Goal: Navigation & Orientation: Find specific page/section

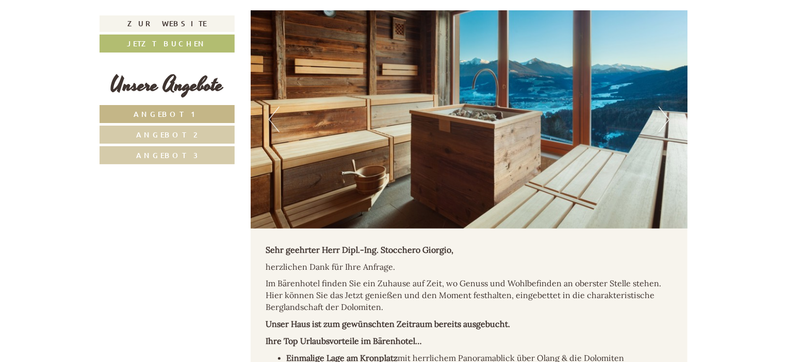
scroll to position [462, 0]
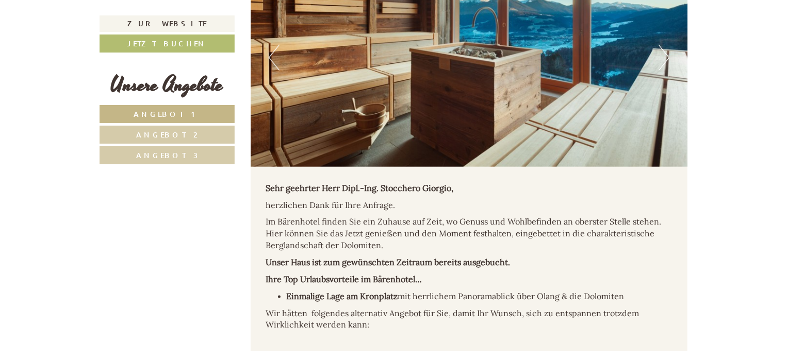
click at [191, 110] on link "Angebot 1" at bounding box center [166, 114] width 135 height 18
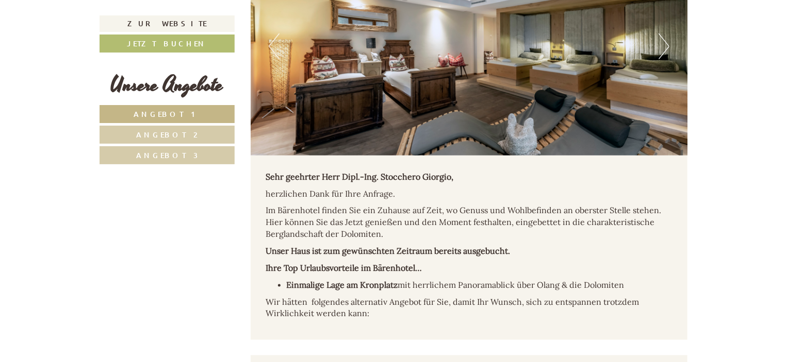
scroll to position [468, 0]
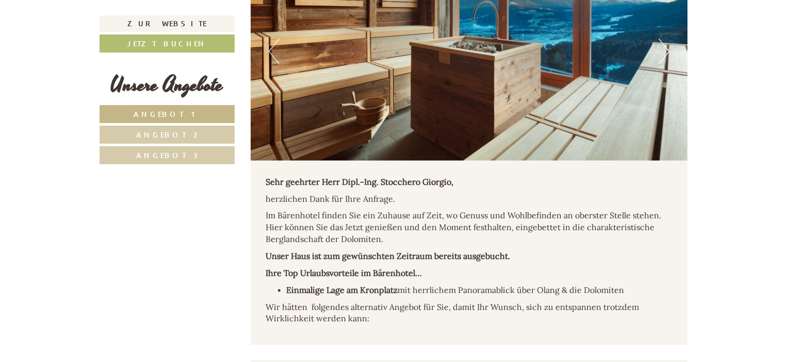
click at [172, 135] on span "Angebot 2" at bounding box center [167, 135] width 61 height 10
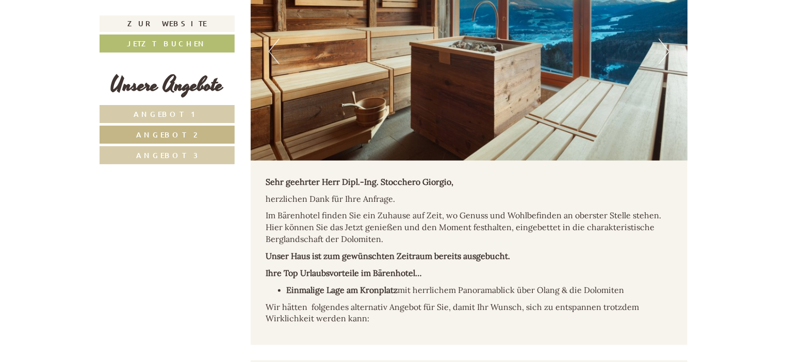
scroll to position [829, 0]
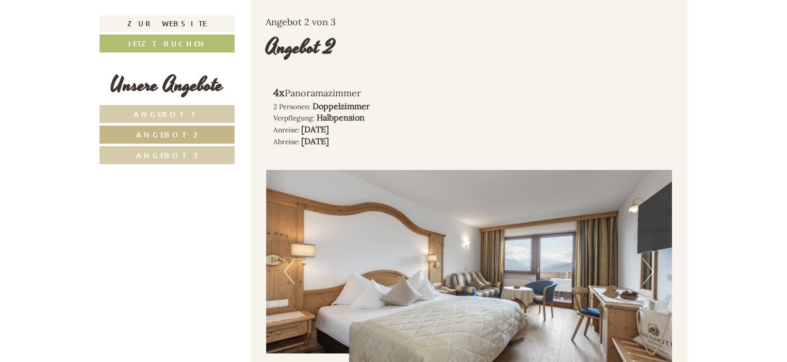
click at [165, 152] on span "Angebot 3" at bounding box center [167, 156] width 62 height 10
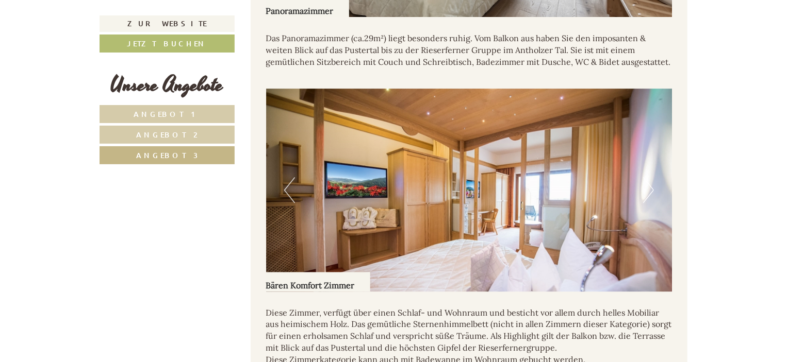
scroll to position [1392, 0]
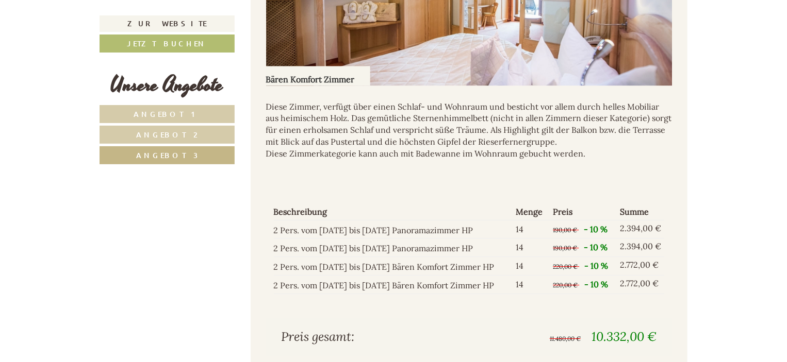
click at [173, 130] on span "Angebot 2" at bounding box center [167, 135] width 61 height 10
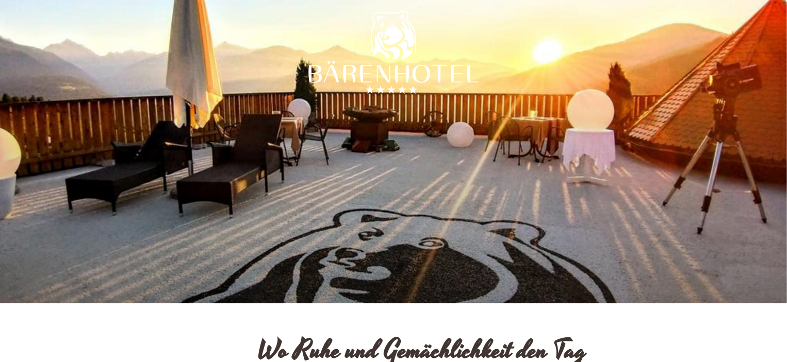
scroll to position [0, 0]
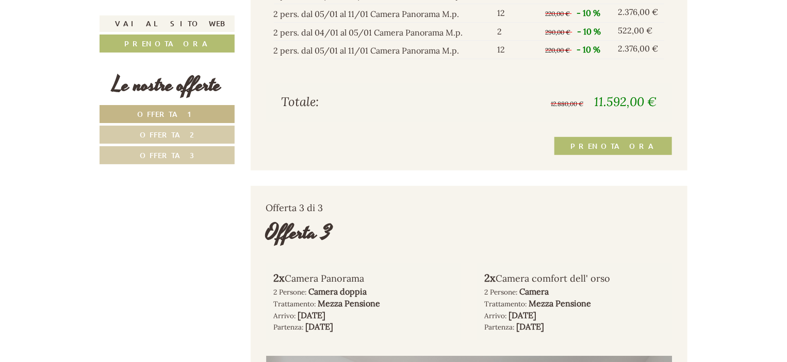
scroll to position [2217, 0]
